Goal: Task Accomplishment & Management: Use online tool/utility

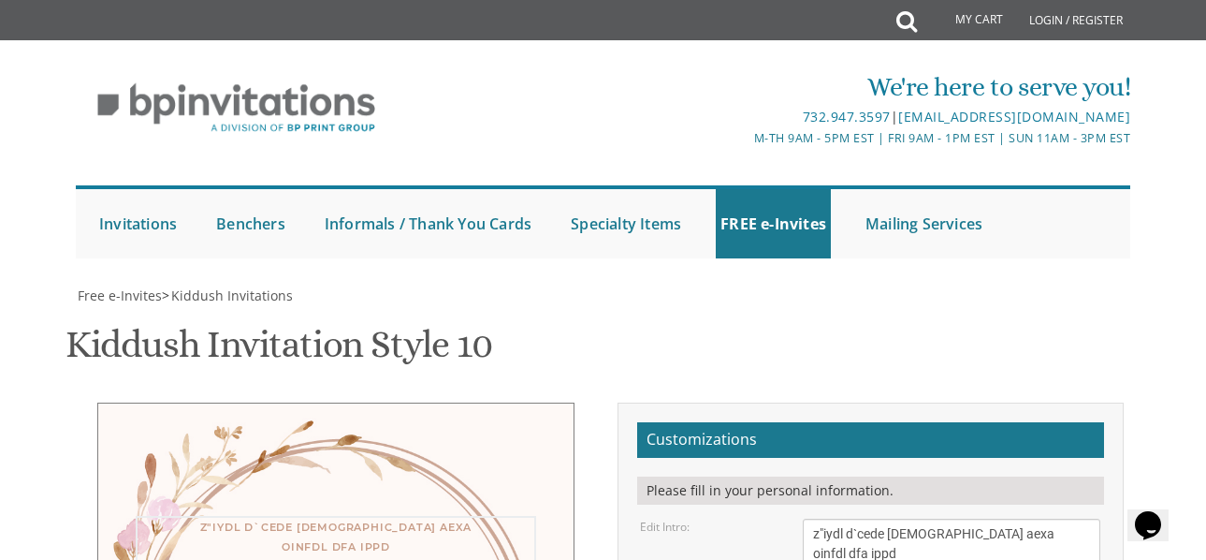
scroll to position [79, 0]
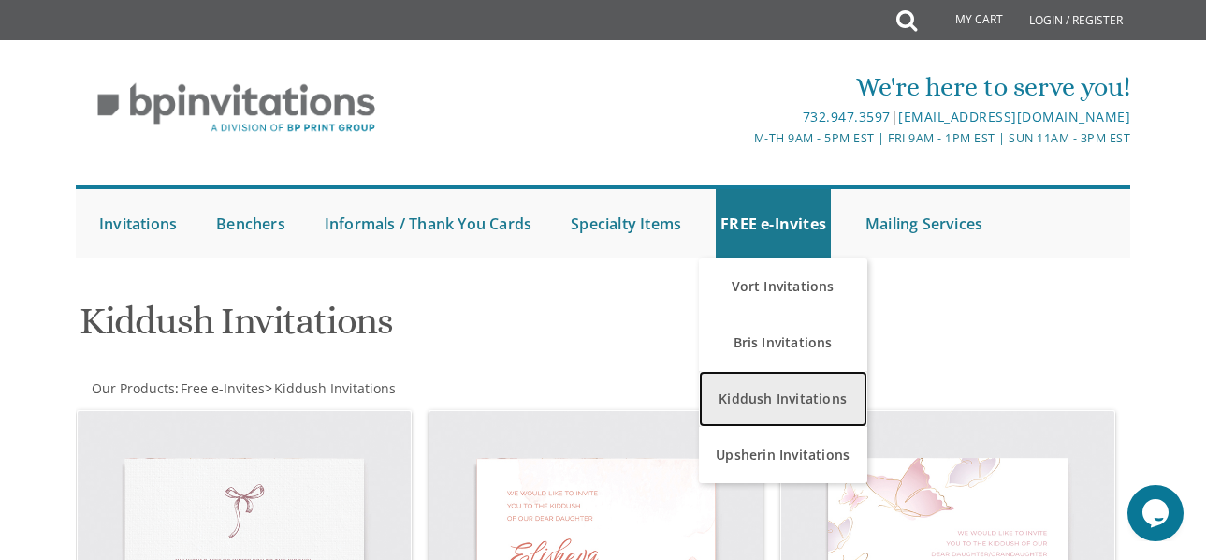
click at [782, 384] on link "Kiddush Invitations" at bounding box center [783, 399] width 168 height 56
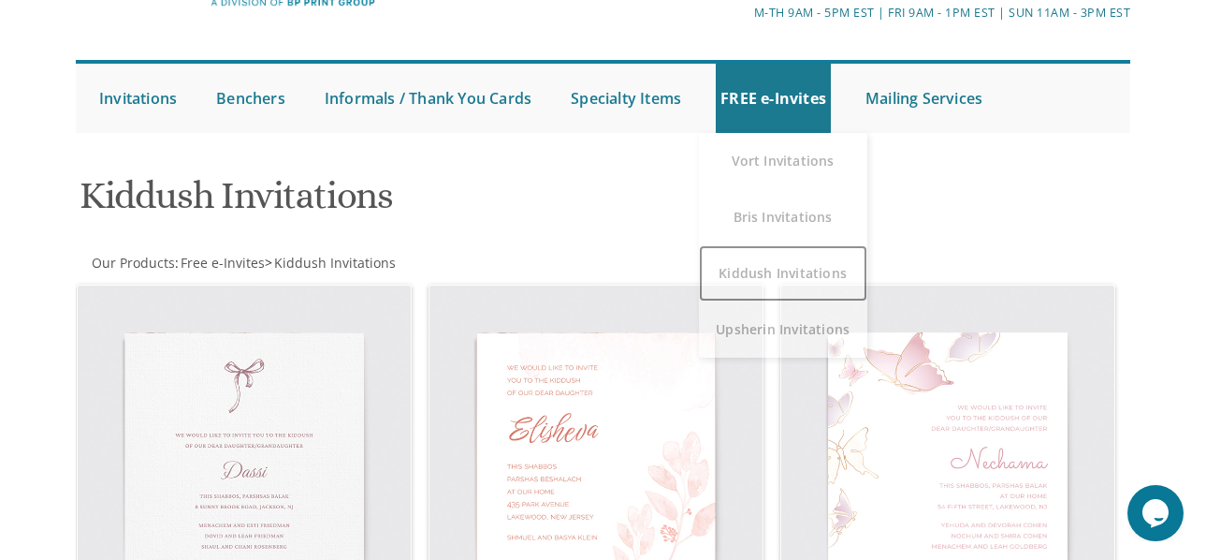
scroll to position [187, 0]
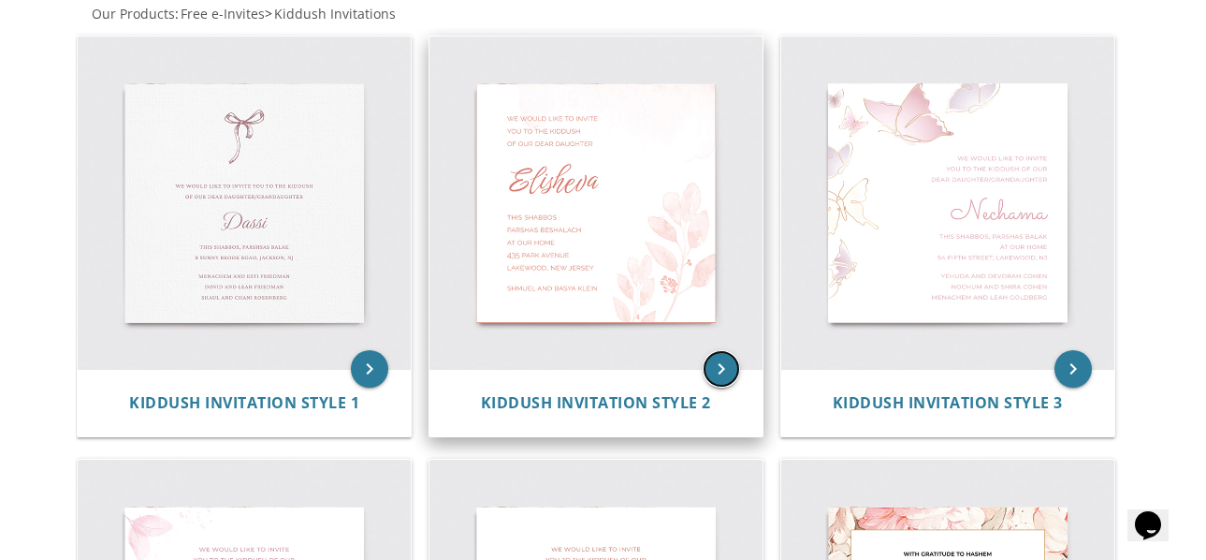
click at [727, 373] on icon "keyboard_arrow_right" at bounding box center [721, 368] width 37 height 37
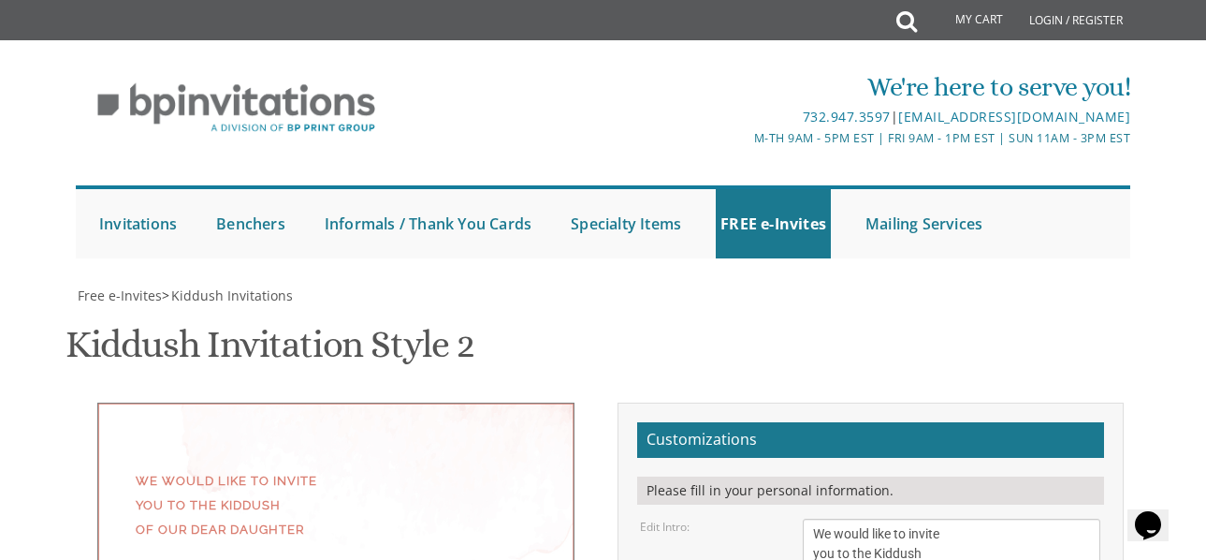
scroll to position [281, 0]
click at [808, 518] on textarea "We would like to invite you to the Kiddush of our dear daughter" at bounding box center [952, 553] width 298 height 70
paste textarea "ד"
click at [810, 518] on textarea "We would like to invite you to the Kiddush of our dear daughter" at bounding box center [952, 553] width 298 height 70
paste textarea "z"iydl d`cede gay aexa"
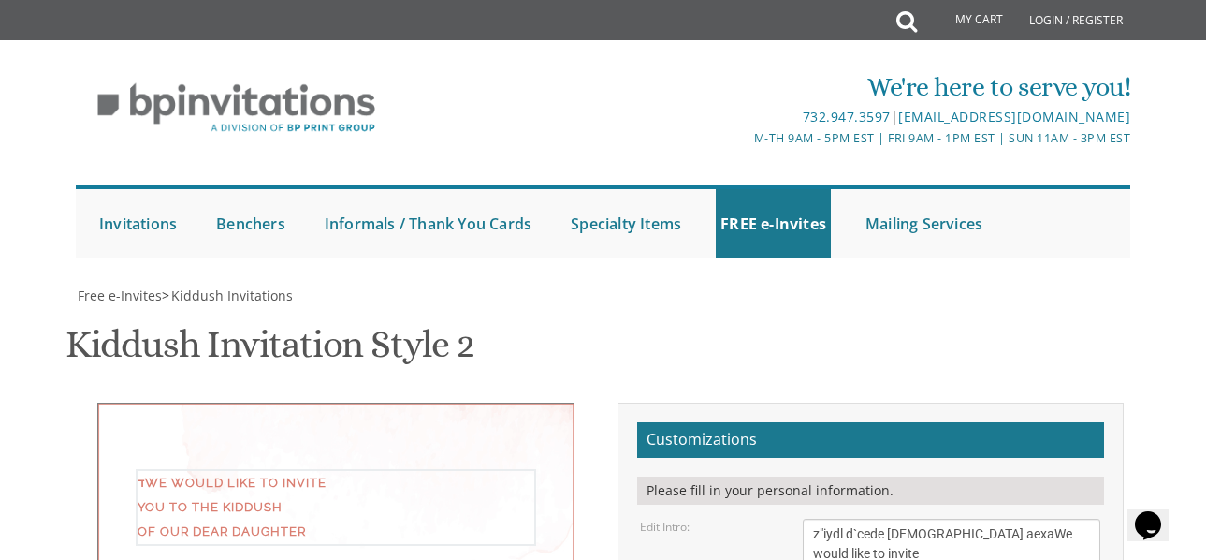
drag, startPoint x: 937, startPoint y: 255, endPoint x: 777, endPoint y: 242, distance: 160.5
click at [777, 518] on div "Edit Intro: We would like to invite you to the Kiddush of our dear daughter" at bounding box center [870, 553] width 488 height 70
type textarea "aWe would like to invite you to the Kiddush of our dear daughter"
drag, startPoint x: 813, startPoint y: 252, endPoint x: 963, endPoint y: 290, distance: 154.6
click at [963, 518] on textarea "We would like to invite you to the Kiddush of our dear daughter" at bounding box center [952, 553] width 298 height 70
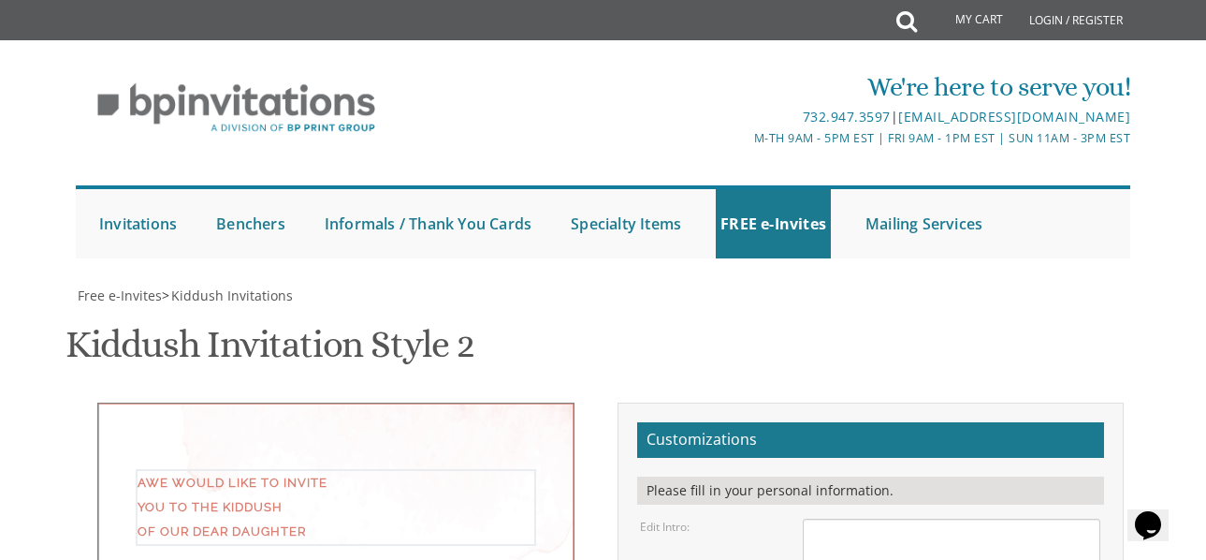
paste textarea "הבקהלהאדוהוחבשבורב" היחתשיתבתדלוהלע יעירויחאןימזהלהזביננה"
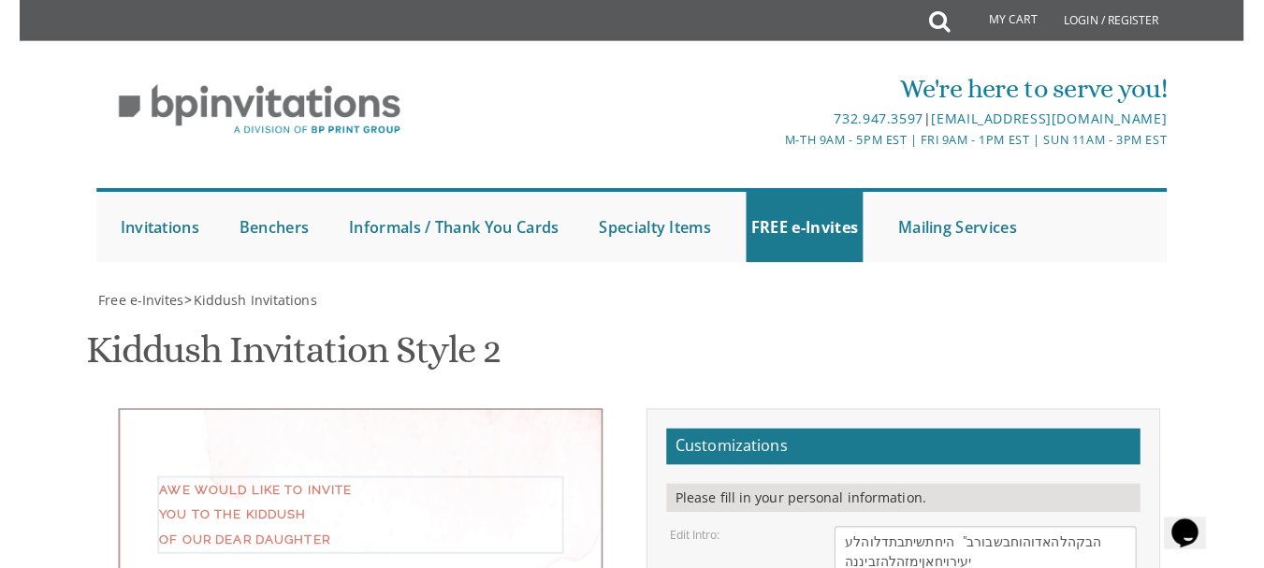
scroll to position [187, 0]
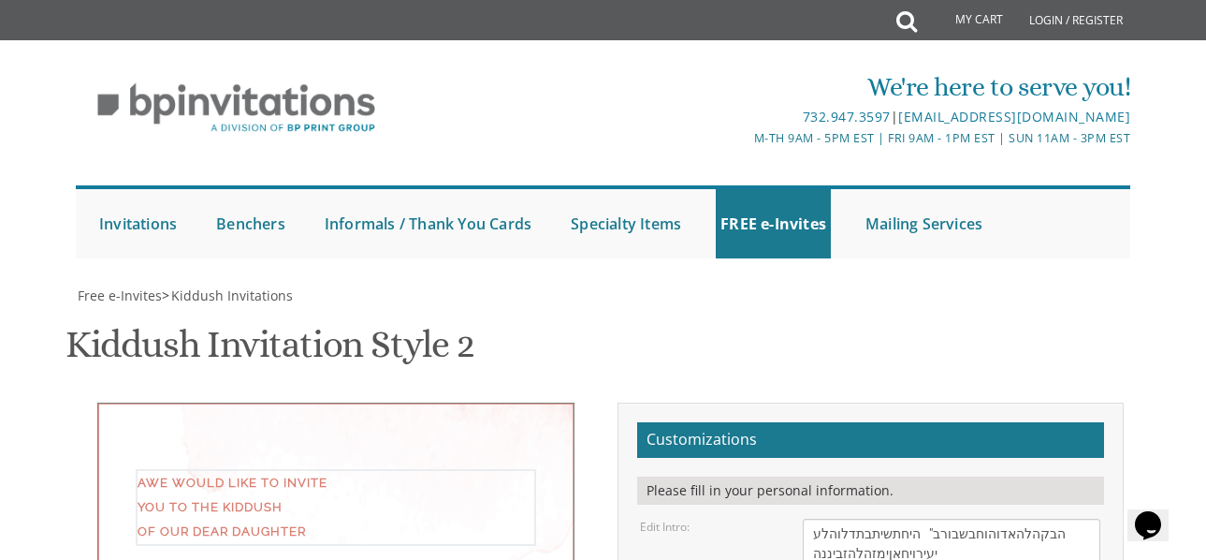
click at [931, 518] on textarea "We would like to invite you to the Kiddush of our dear daughter" at bounding box center [952, 553] width 298 height 70
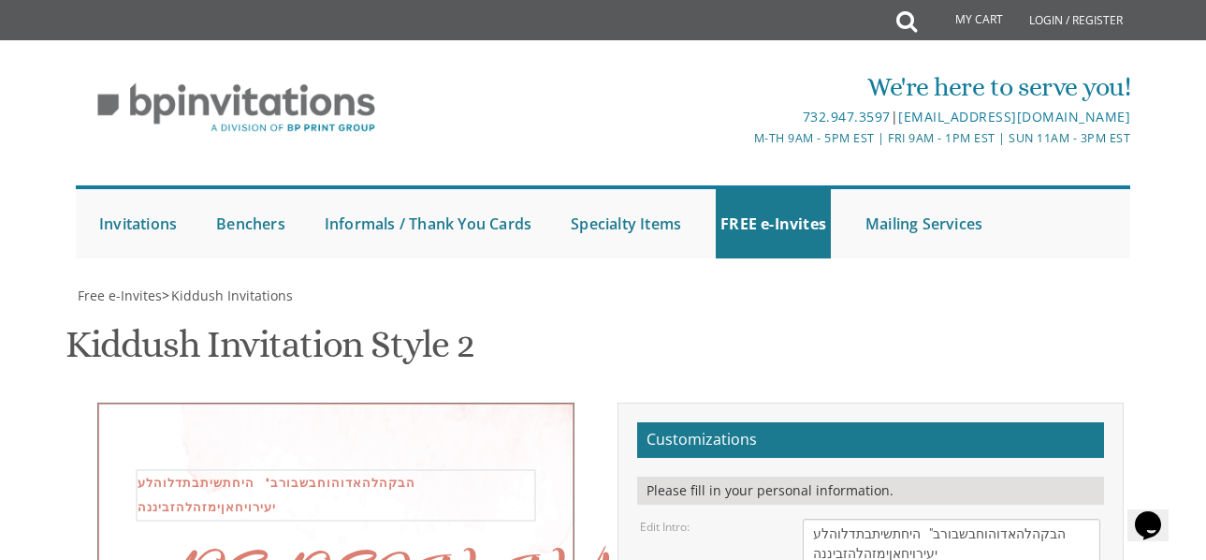
drag, startPoint x: 1078, startPoint y: 353, endPoint x: 853, endPoint y: 338, distance: 225.1
click at [853, 518] on textarea "We would like to invite you to the Kiddush of our dear daughter" at bounding box center [952, 553] width 298 height 70
drag, startPoint x: 1027, startPoint y: 364, endPoint x: 815, endPoint y: 361, distance: 211.5
click at [815, 518] on textarea "We would like to invite you to the Kiddush of our dear daughter" at bounding box center [952, 553] width 298 height 70
drag, startPoint x: 952, startPoint y: 348, endPoint x: 866, endPoint y: 352, distance: 86.2
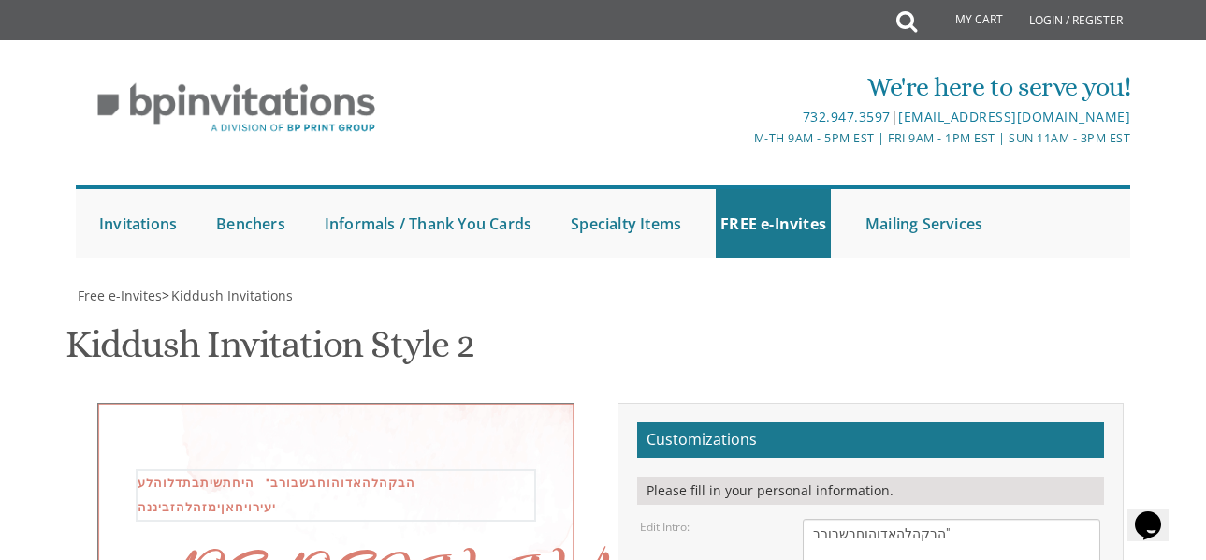
click at [866, 518] on textarea "We would like to invite you to the Kiddush of our dear daughter" at bounding box center [952, 553] width 298 height 70
type textarea "הבקהלהאדוהו"
drag, startPoint x: 927, startPoint y: 346, endPoint x: 799, endPoint y: 343, distance: 128.2
click at [799, 518] on div "We would like to invite you to the Kiddush of our dear daughter" at bounding box center [952, 553] width 326 height 70
paste textarea "בורב"
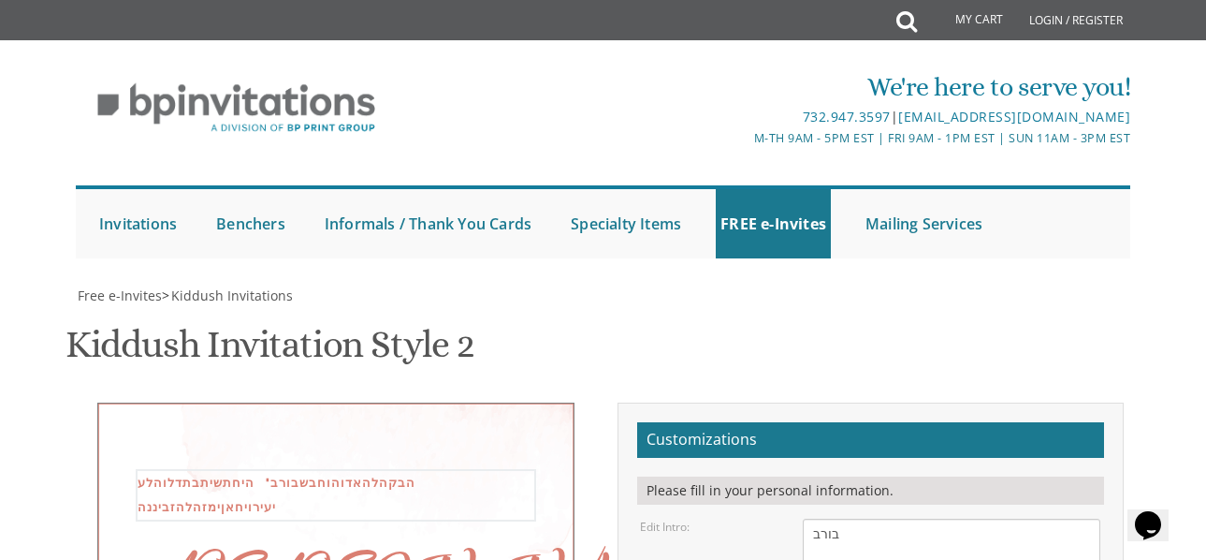
drag, startPoint x: 849, startPoint y: 353, endPoint x: 810, endPoint y: 355, distance: 38.4
click at [810, 518] on textarea "We would like to invite you to the Kiddush of our dear daughter" at bounding box center [952, 553] width 298 height 70
click at [880, 518] on textarea "We would like to invite you to the Kiddush of our dear daughter" at bounding box center [952, 553] width 298 height 70
type textarea "בורב"
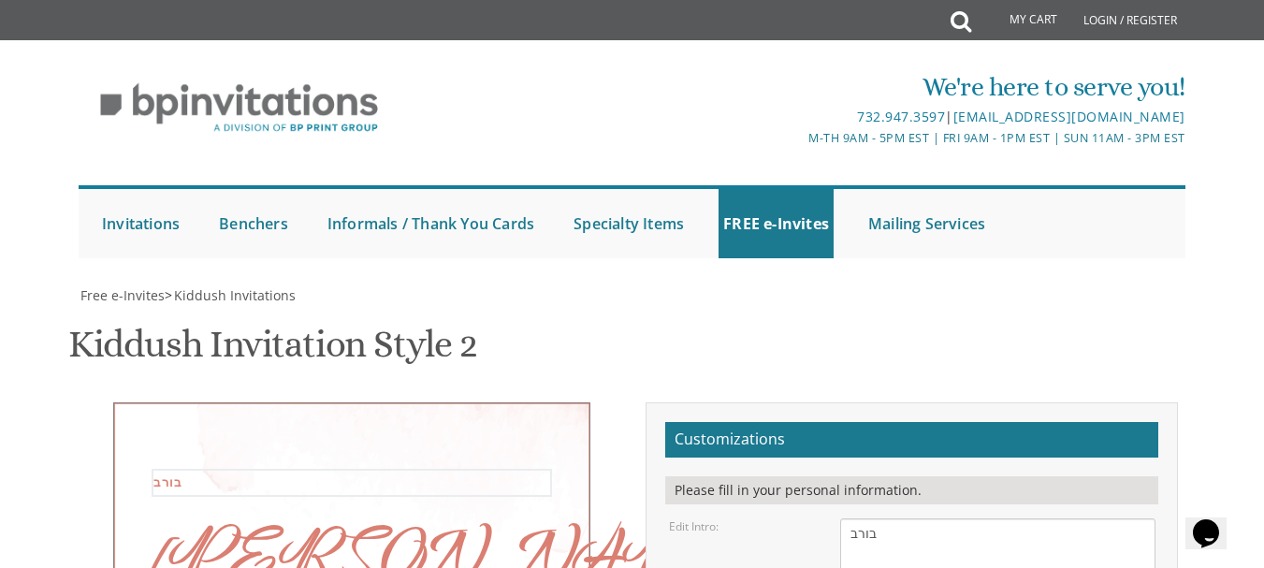
scroll to position [281, 0]
drag, startPoint x: 944, startPoint y: 390, endPoint x: 806, endPoint y: 387, distance: 138.5
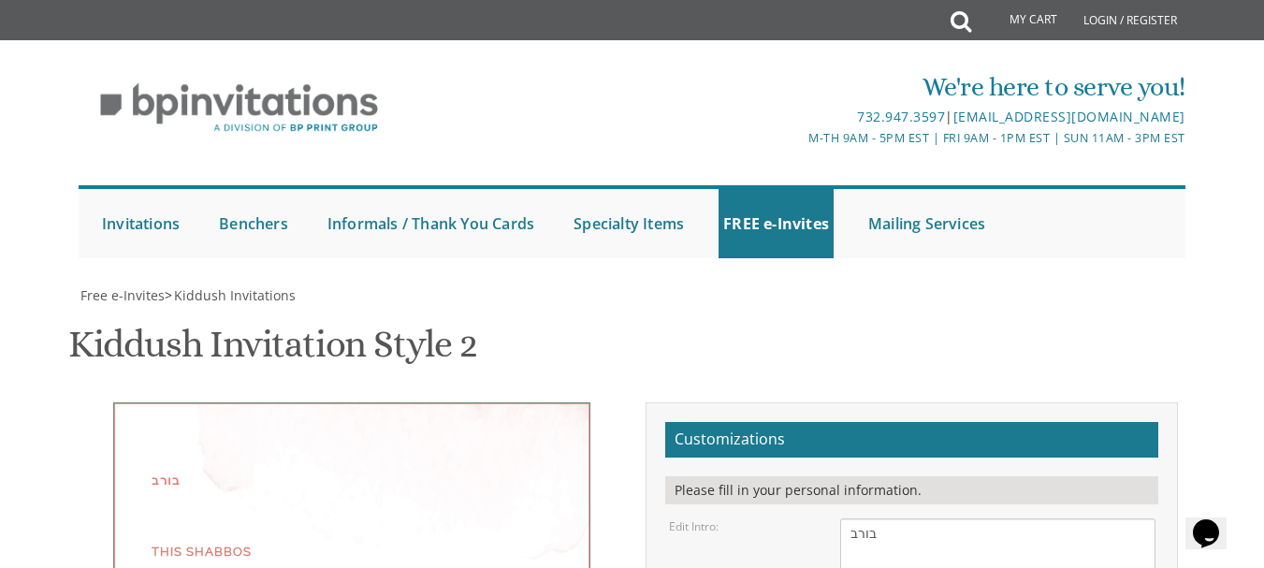
scroll to position [374, 0]
click at [849, 518] on textarea "We would like to invite you to the Kiddush of our dear daughter" at bounding box center [997, 553] width 314 height 70
click at [880, 518] on textarea "We would like to invite you to the Kiddush of our dear daughter" at bounding box center [997, 553] width 314 height 70
type textarea "ב"
paste textarea "בורב"
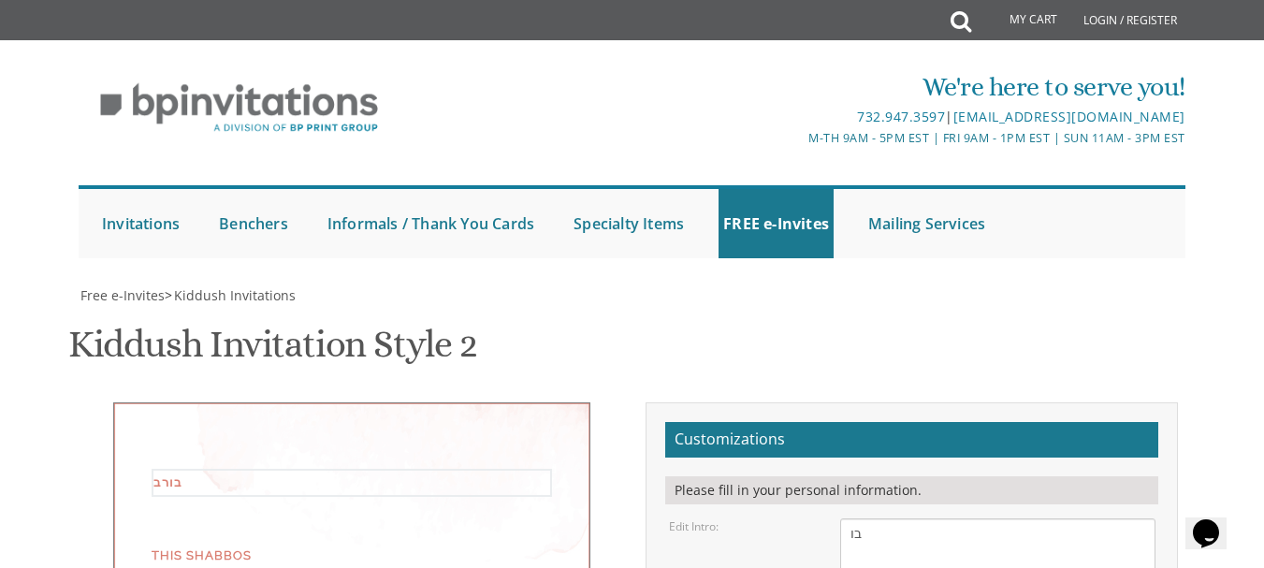
type textarea "ב"
paste textarea "ברוב"
paste textarea "ברוב שבח והודאה להשית"
drag, startPoint x: 1001, startPoint y: 158, endPoint x: 1027, endPoint y: 159, distance: 26.2
click at [1027, 518] on textarea "We would like to invite you to the Kiddush of our dear daughter" at bounding box center [997, 553] width 314 height 70
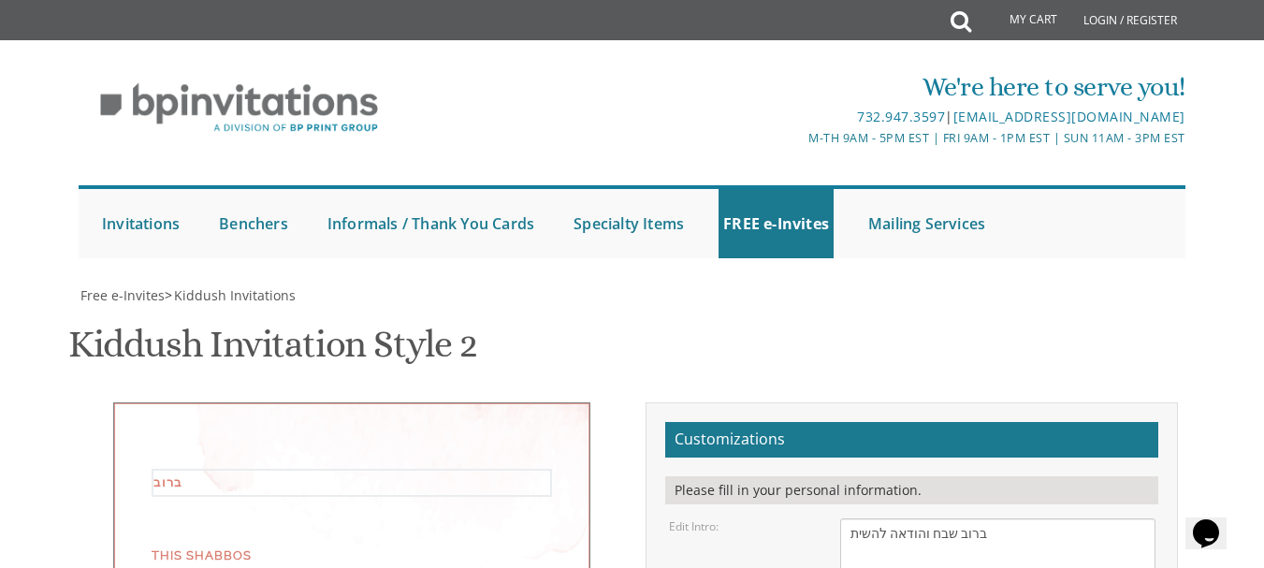
type textarea "ברוב שבח והודאה להשית"
